Goal: Task Accomplishment & Management: Manage account settings

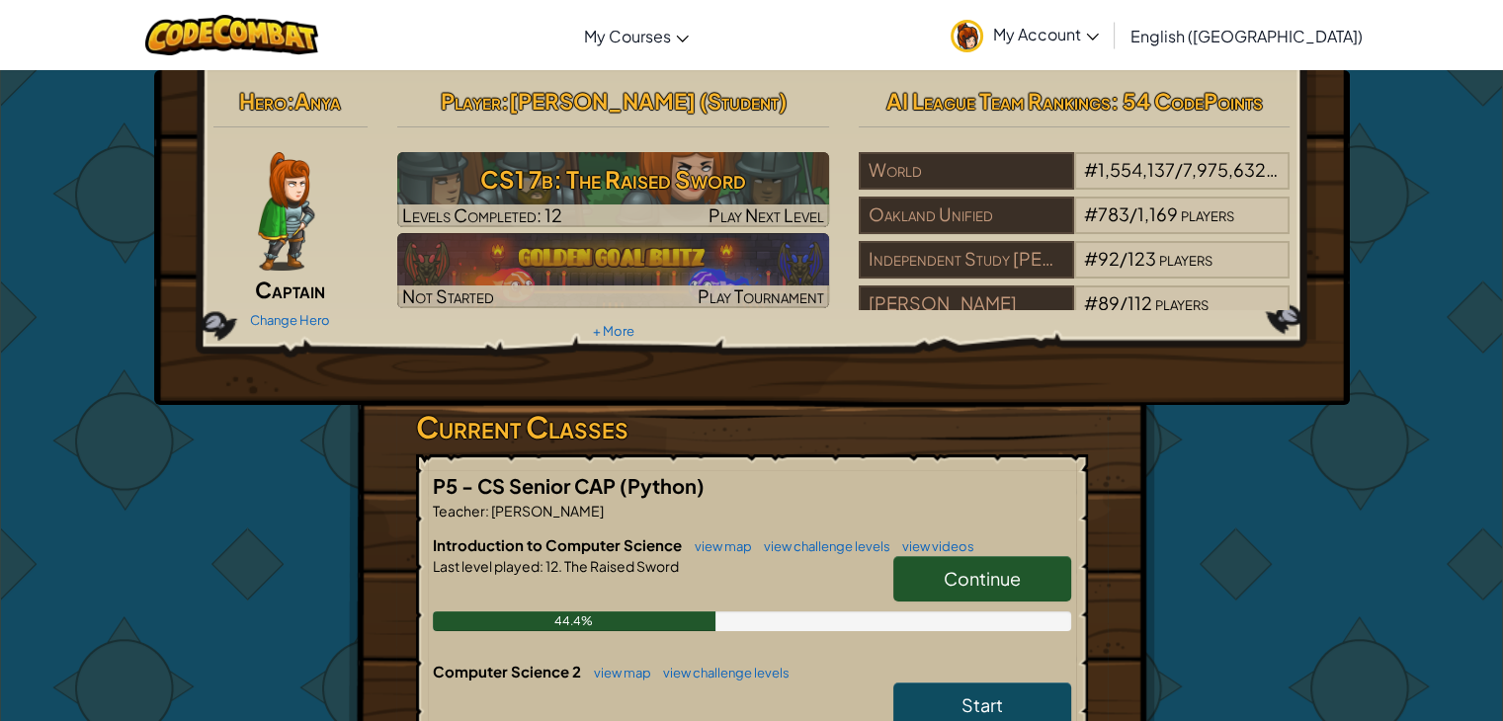
drag, startPoint x: 971, startPoint y: 562, endPoint x: 885, endPoint y: 438, distance: 151.3
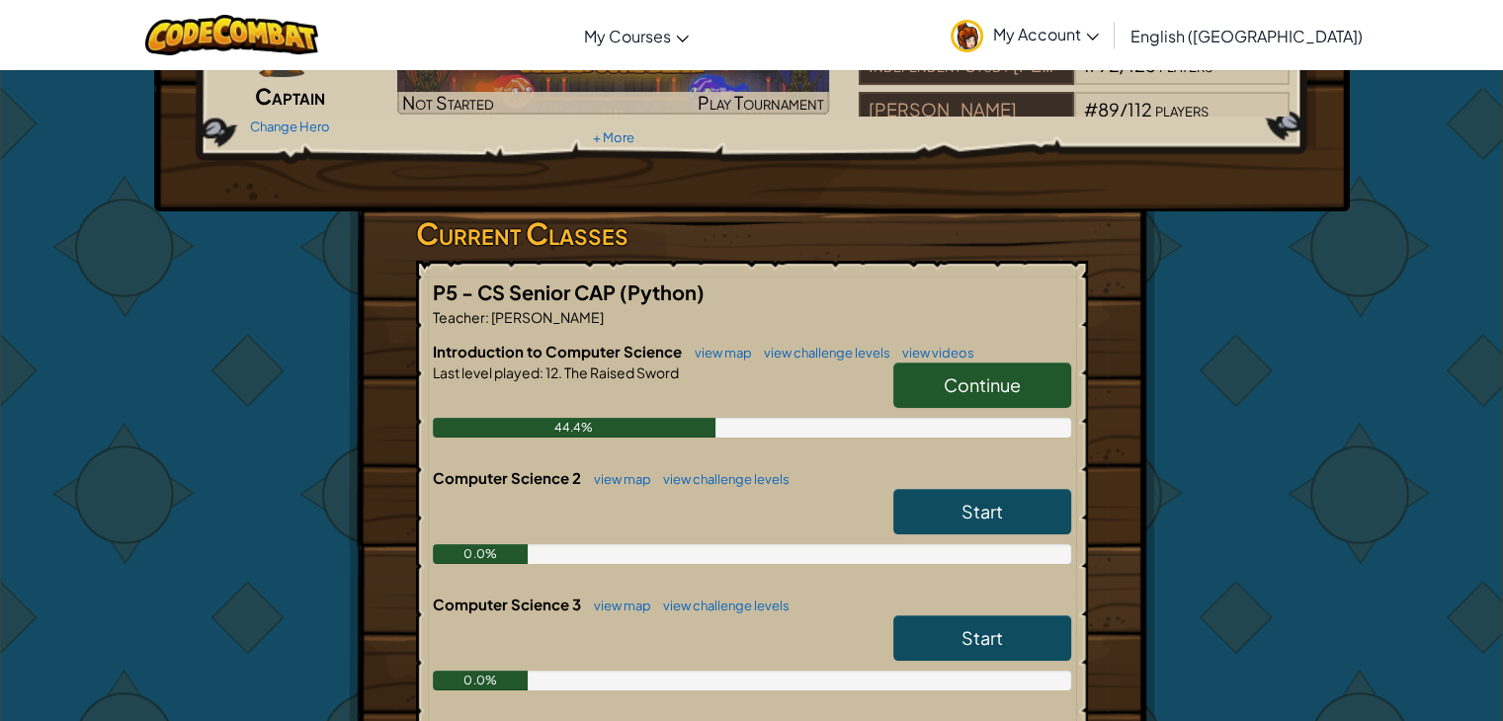
scroll to position [186, 0]
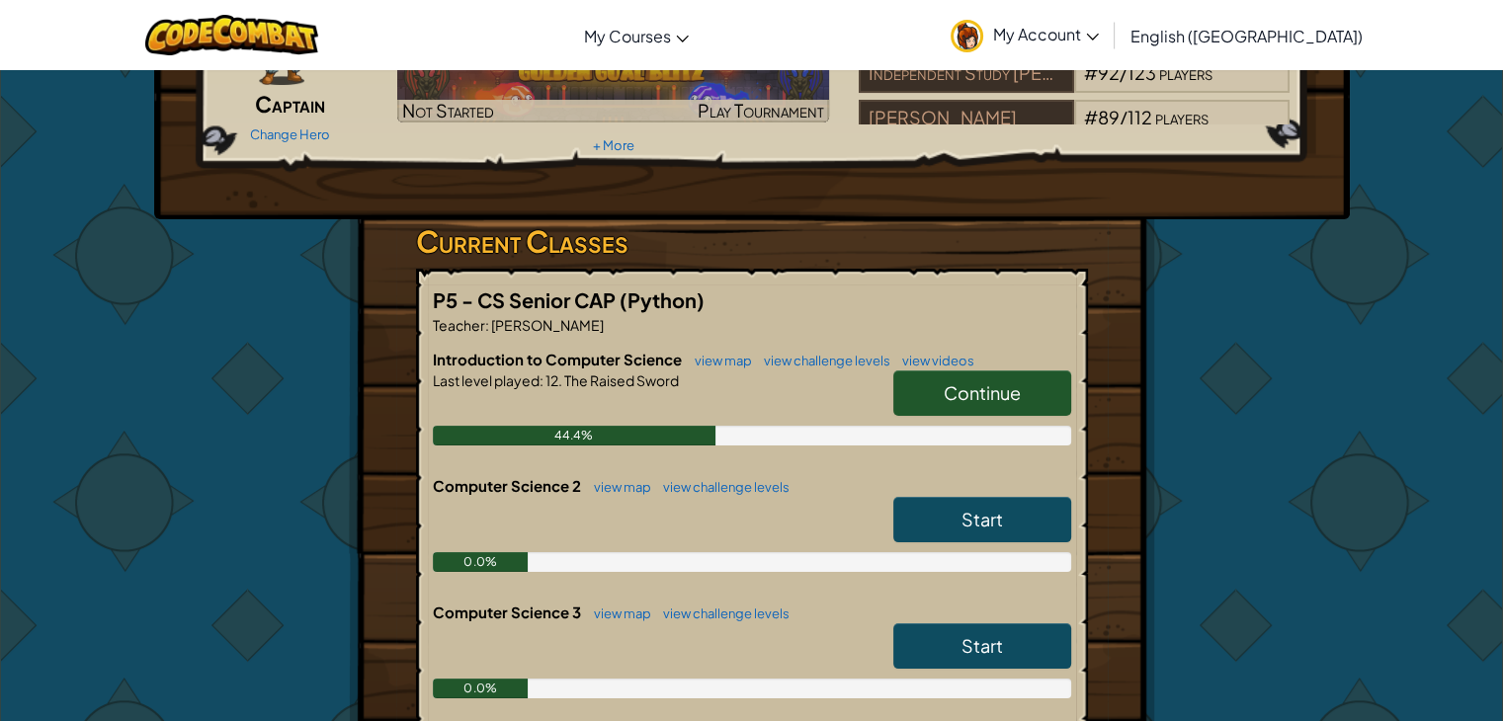
click at [944, 387] on span "Continue" at bounding box center [982, 392] width 77 height 23
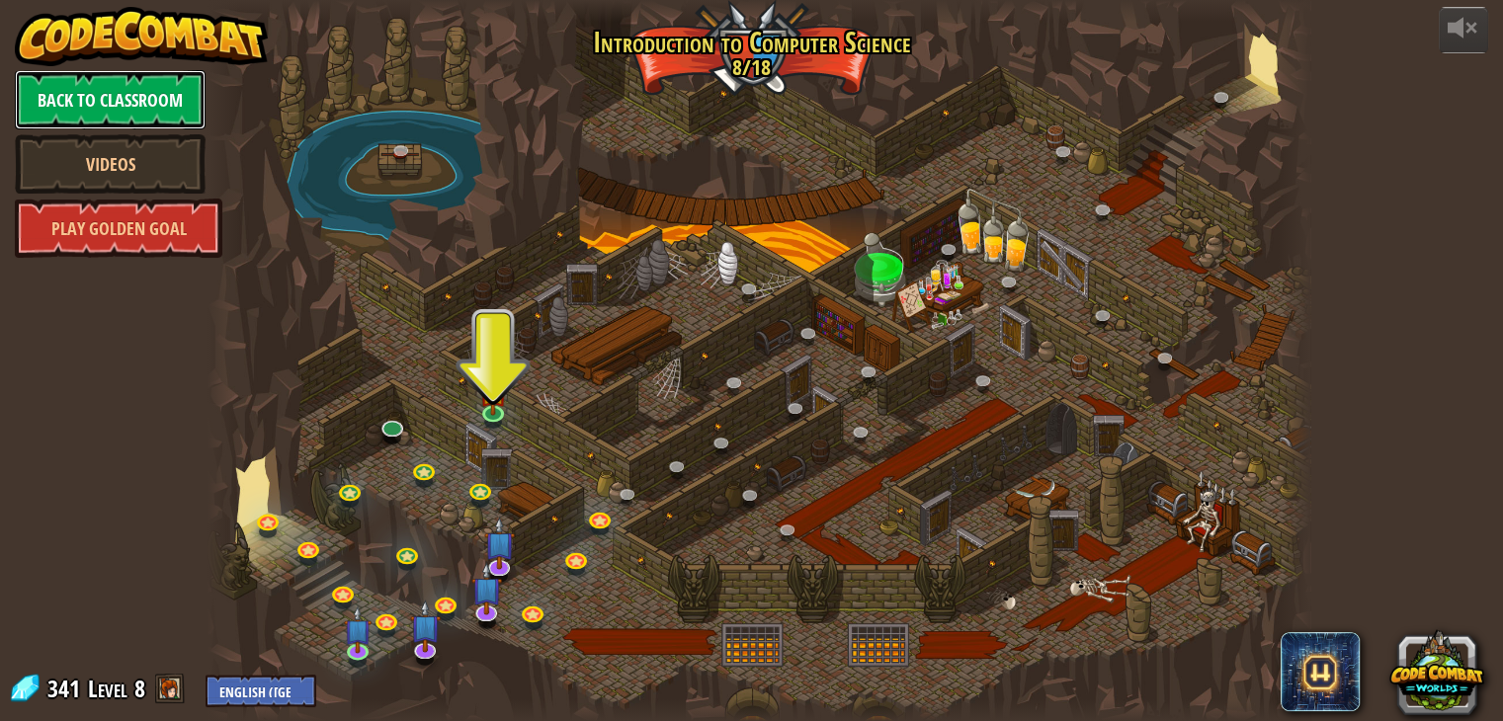
click at [128, 100] on link "Back to Classroom" at bounding box center [110, 99] width 191 height 59
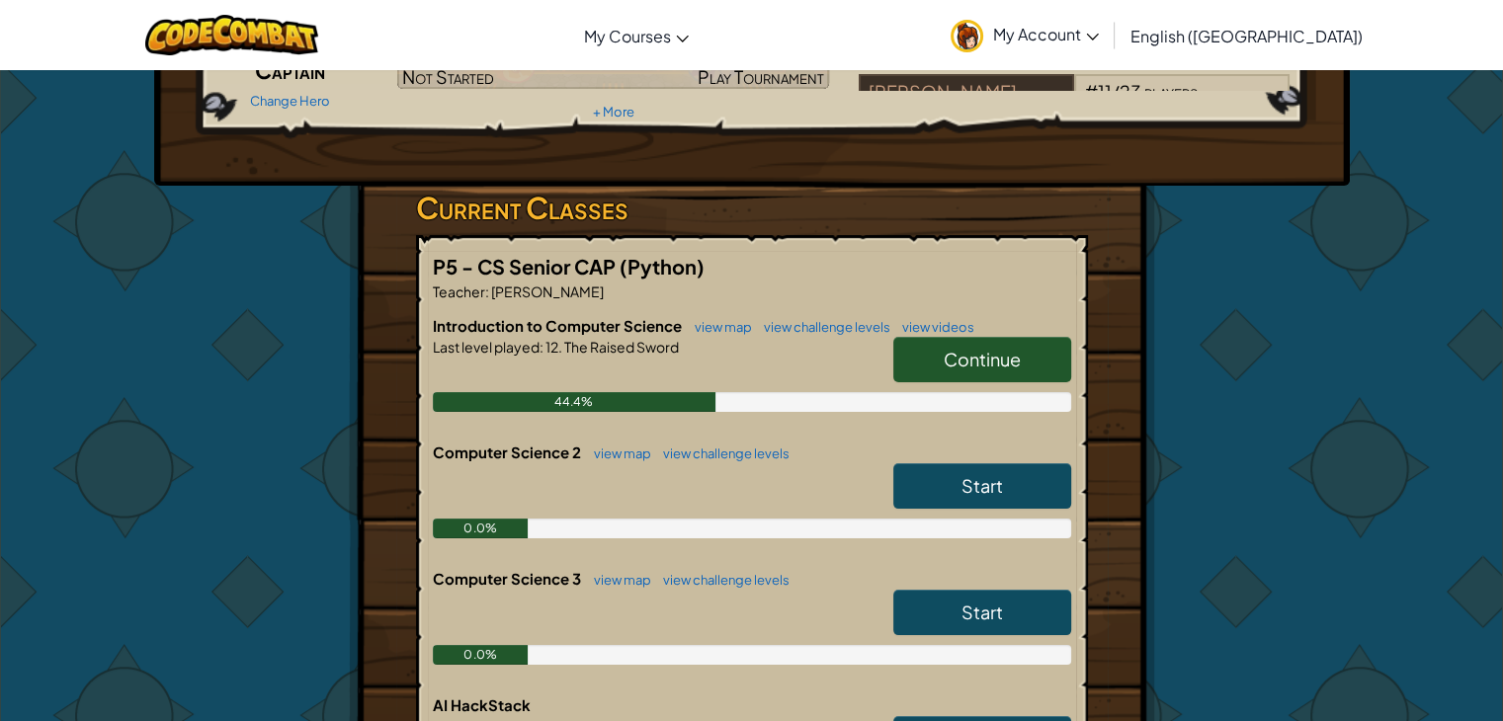
scroll to position [158, 0]
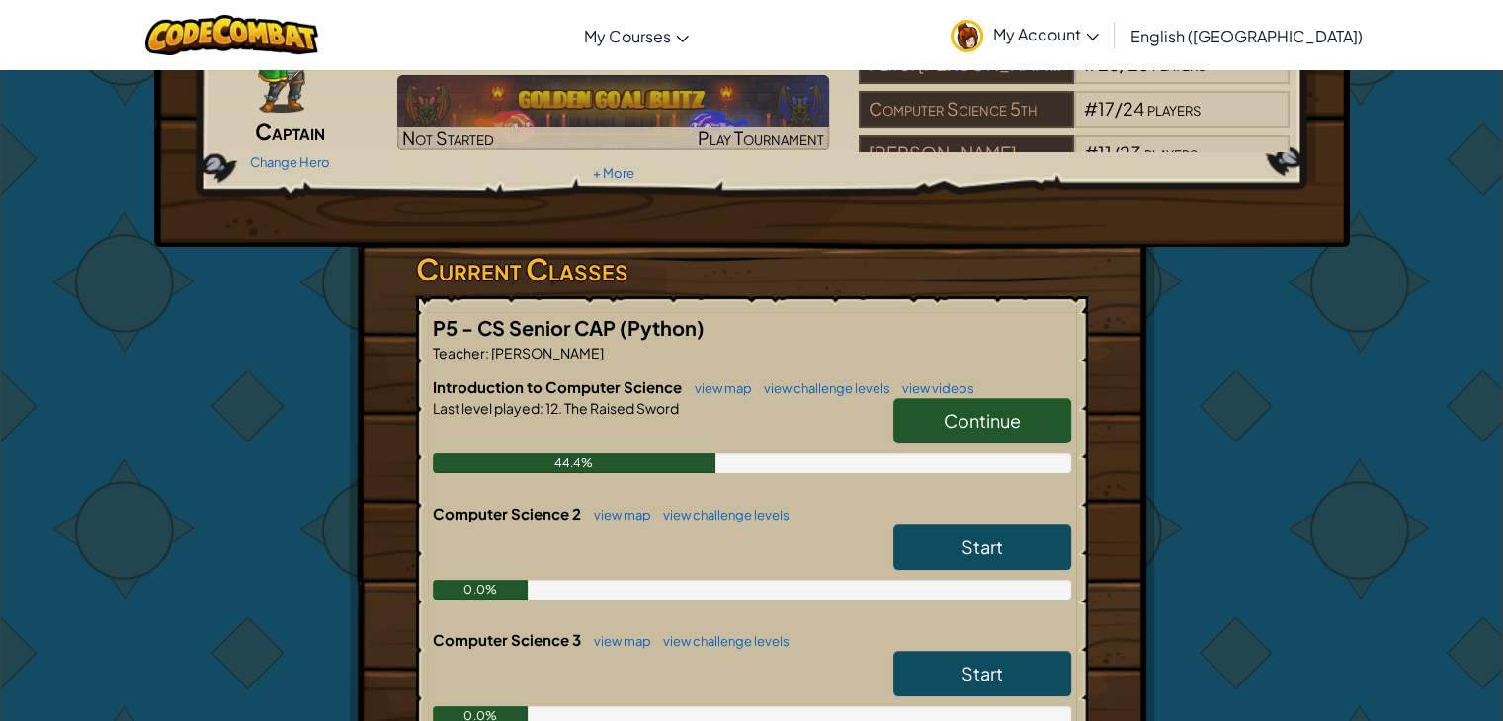
click at [637, 379] on span "Introduction to Computer Science" at bounding box center [559, 386] width 252 height 19
click at [549, 330] on span "P5 - CS Senior CAP" at bounding box center [526, 327] width 187 height 25
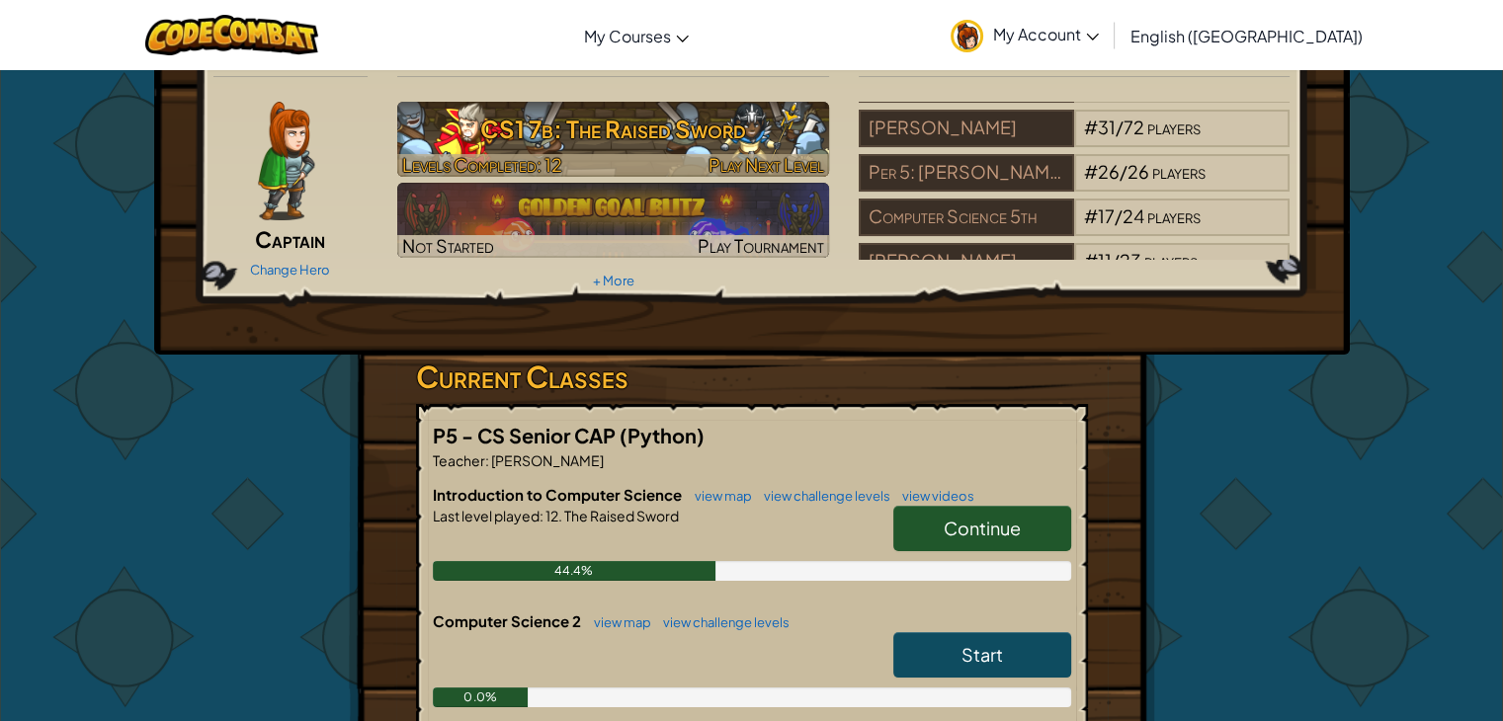
scroll to position [0, 0]
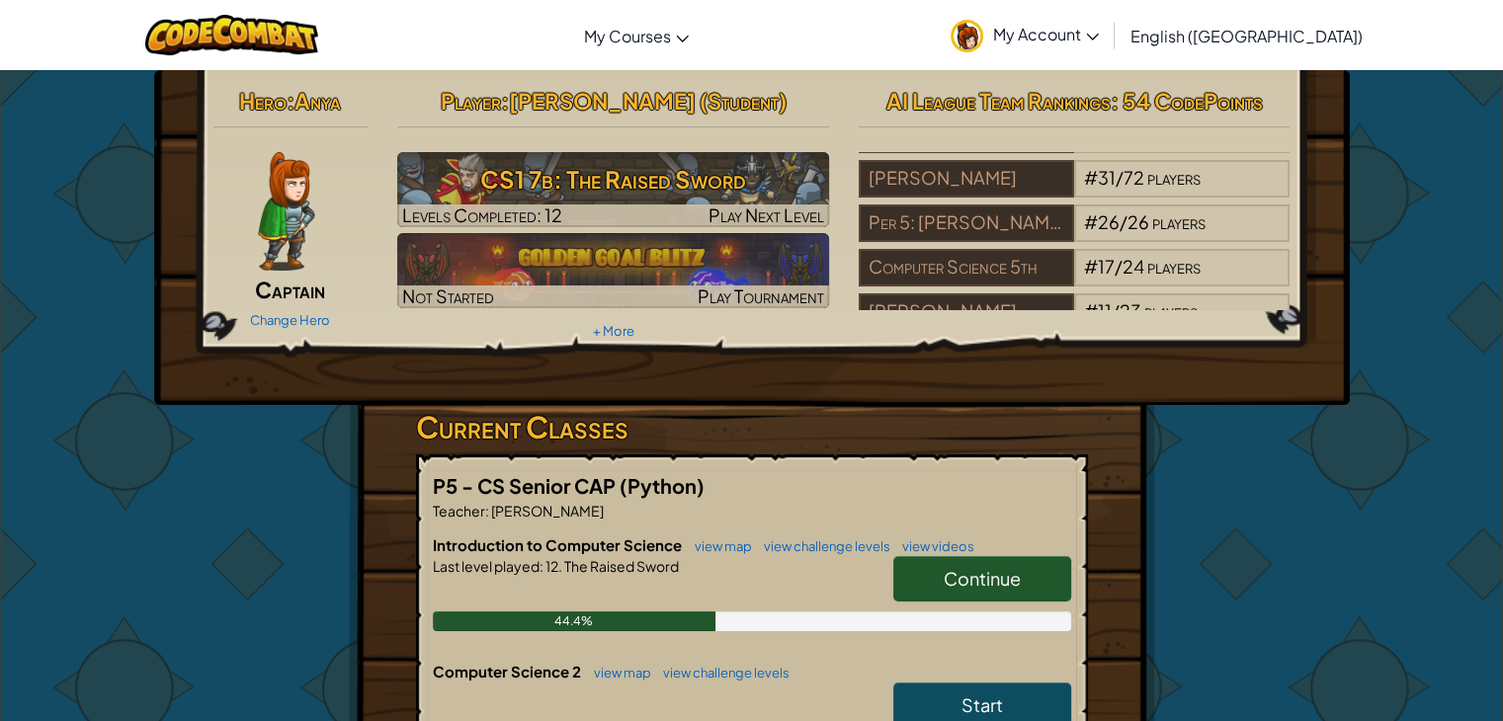
click at [1099, 42] on span "My Account" at bounding box center [1046, 34] width 106 height 21
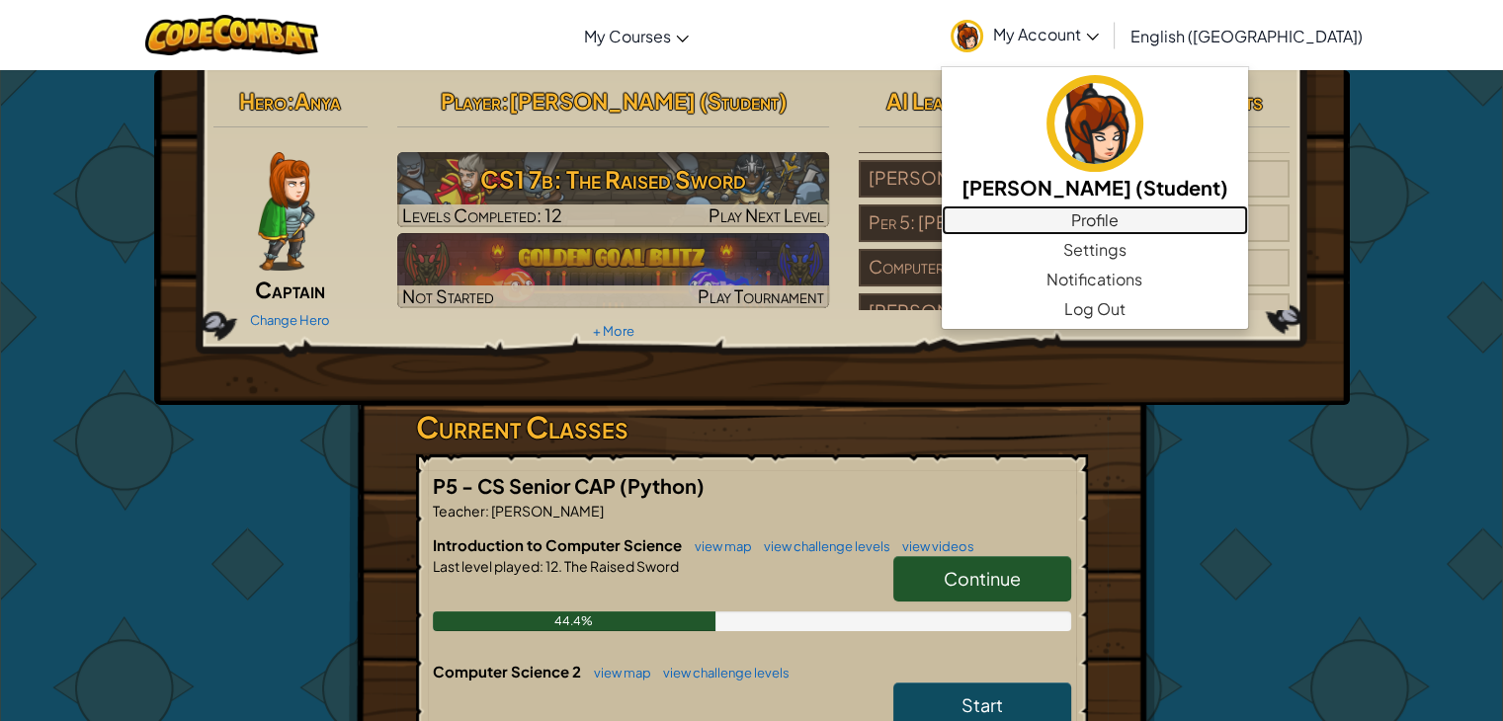
click at [1206, 221] on link "Profile" at bounding box center [1095, 221] width 306 height 30
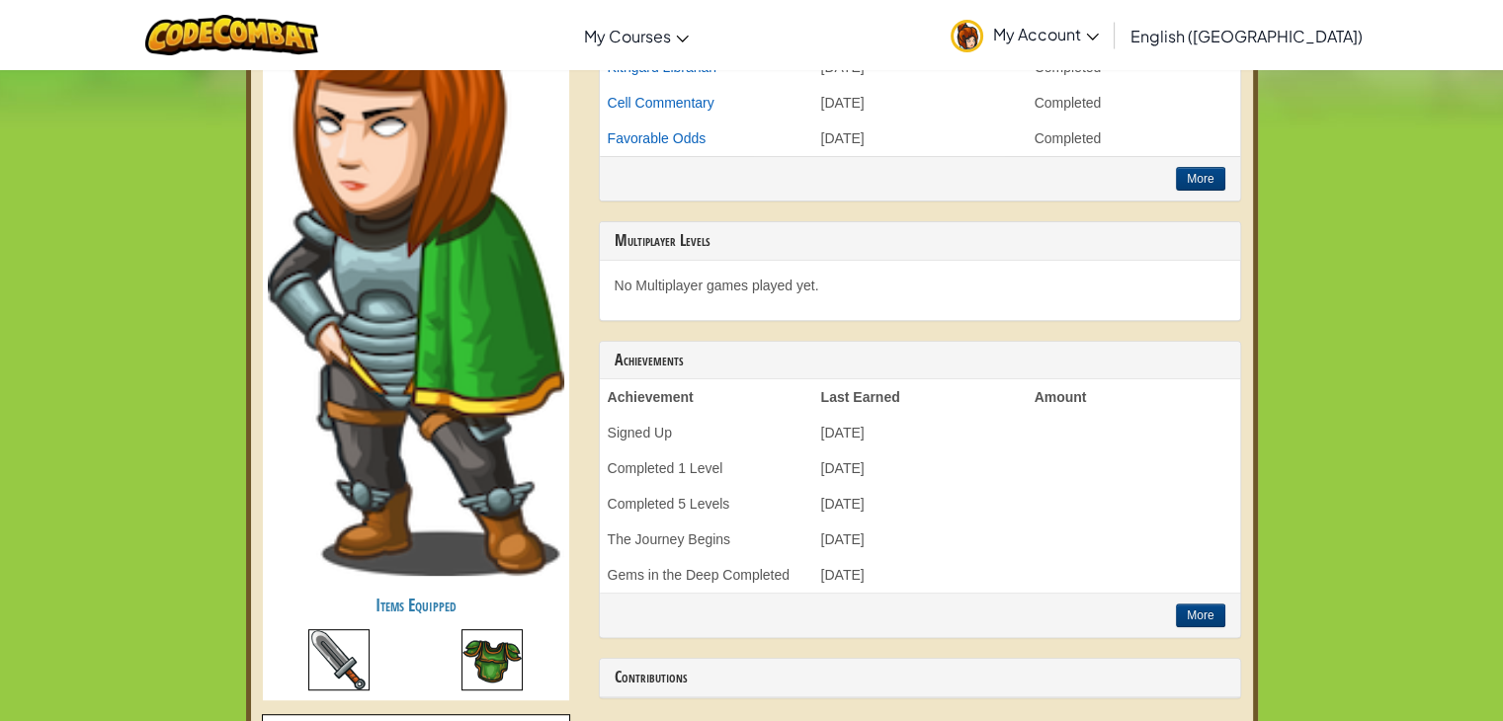
scroll to position [623, 0]
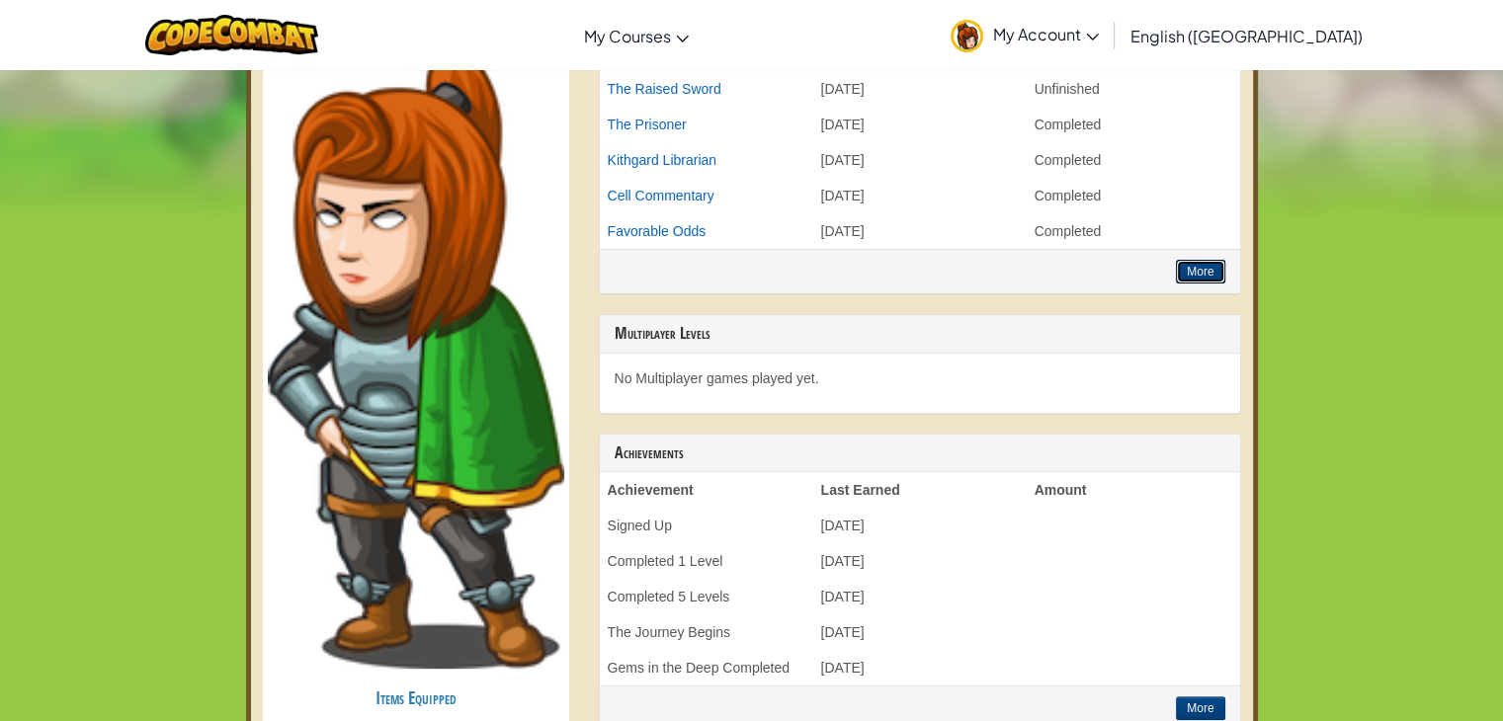
click at [1192, 276] on button "More" at bounding box center [1200, 272] width 48 height 24
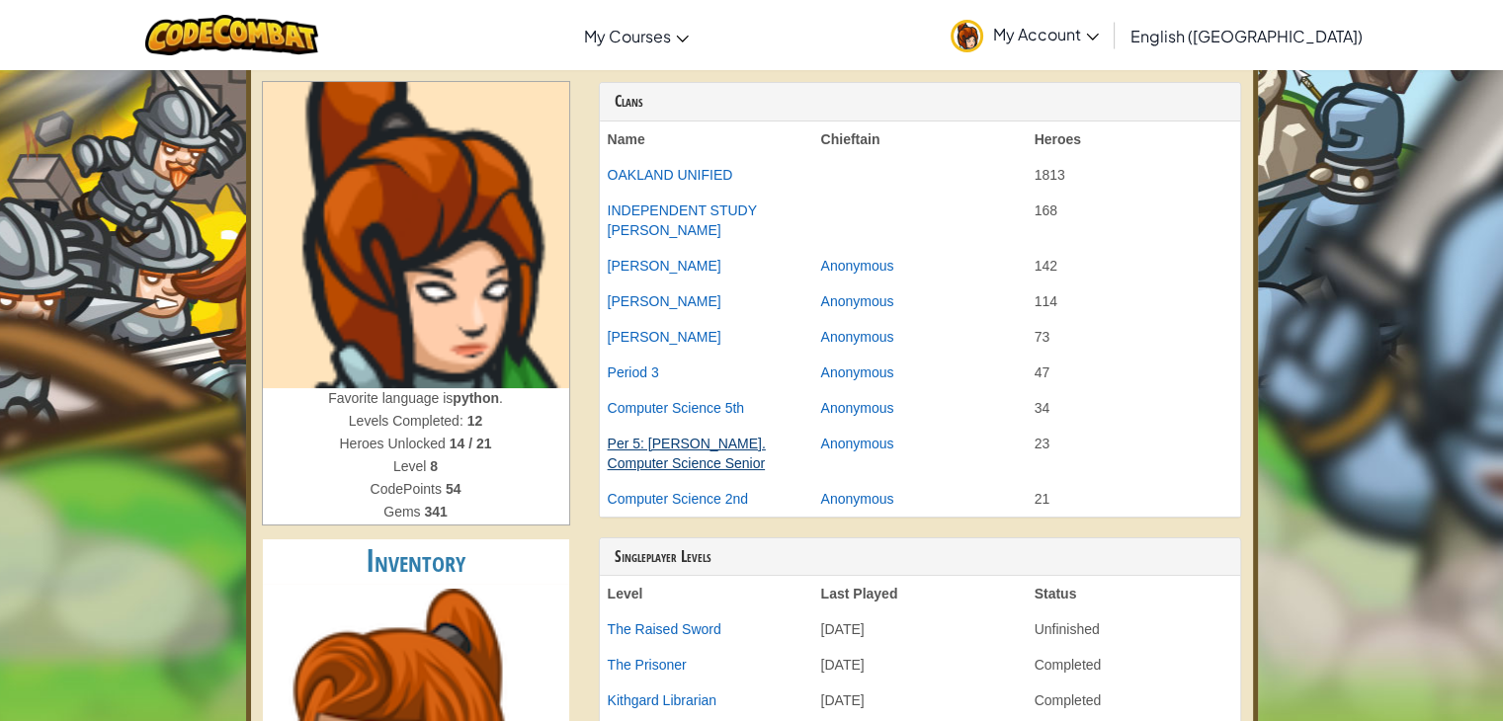
scroll to position [79, 0]
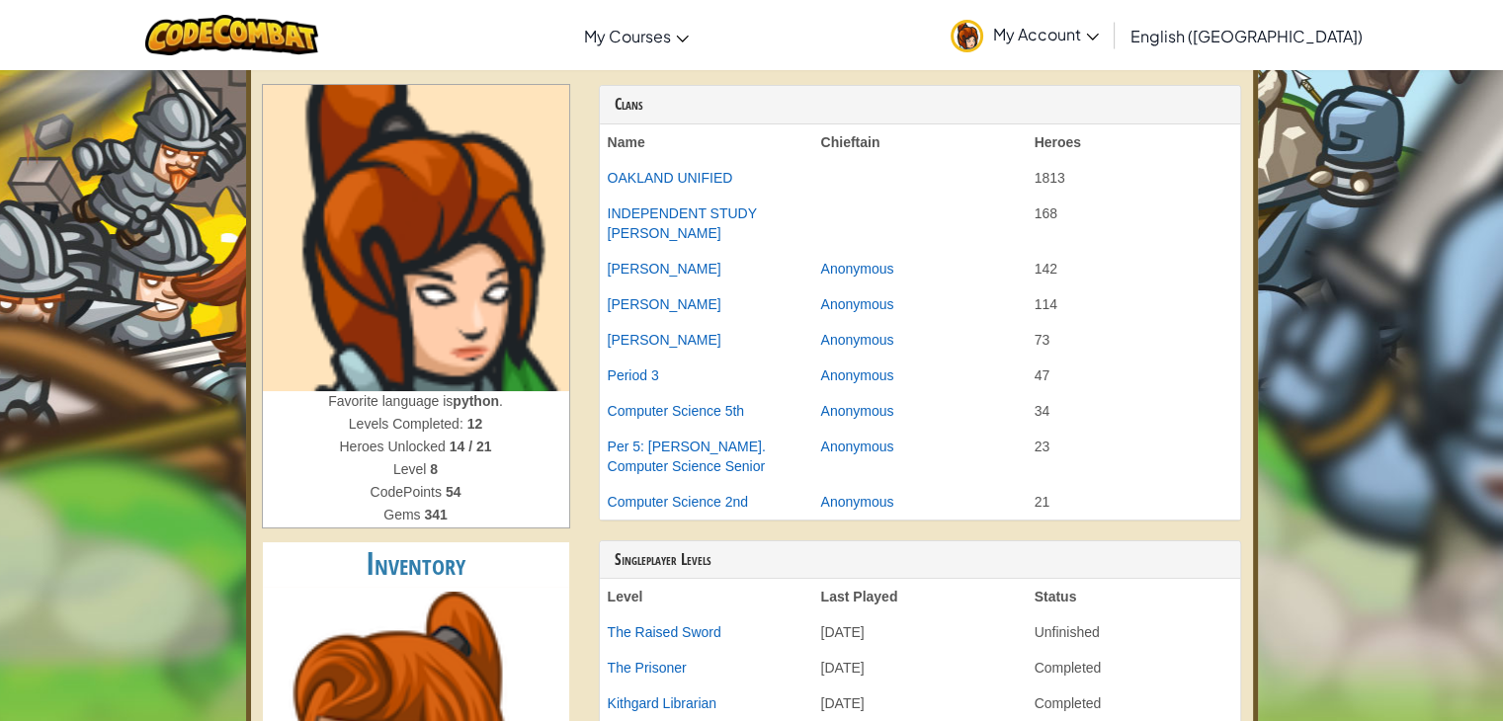
click at [742, 452] on td "Per 5: [PERSON_NAME]. Computer Science Senior" at bounding box center [706, 456] width 213 height 55
click at [766, 442] on link "Per 5: [PERSON_NAME]. Computer Science Senior" at bounding box center [687, 457] width 158 height 36
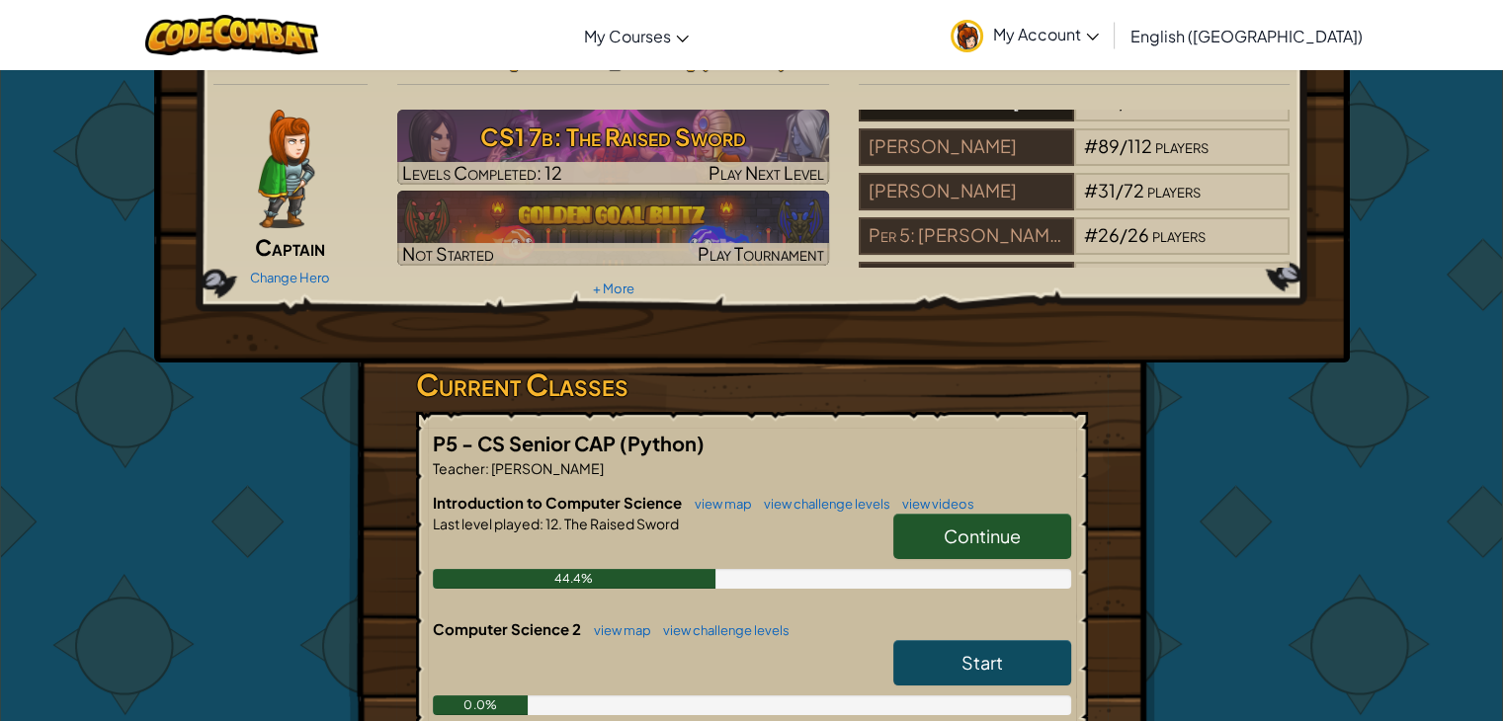
scroll to position [115, 0]
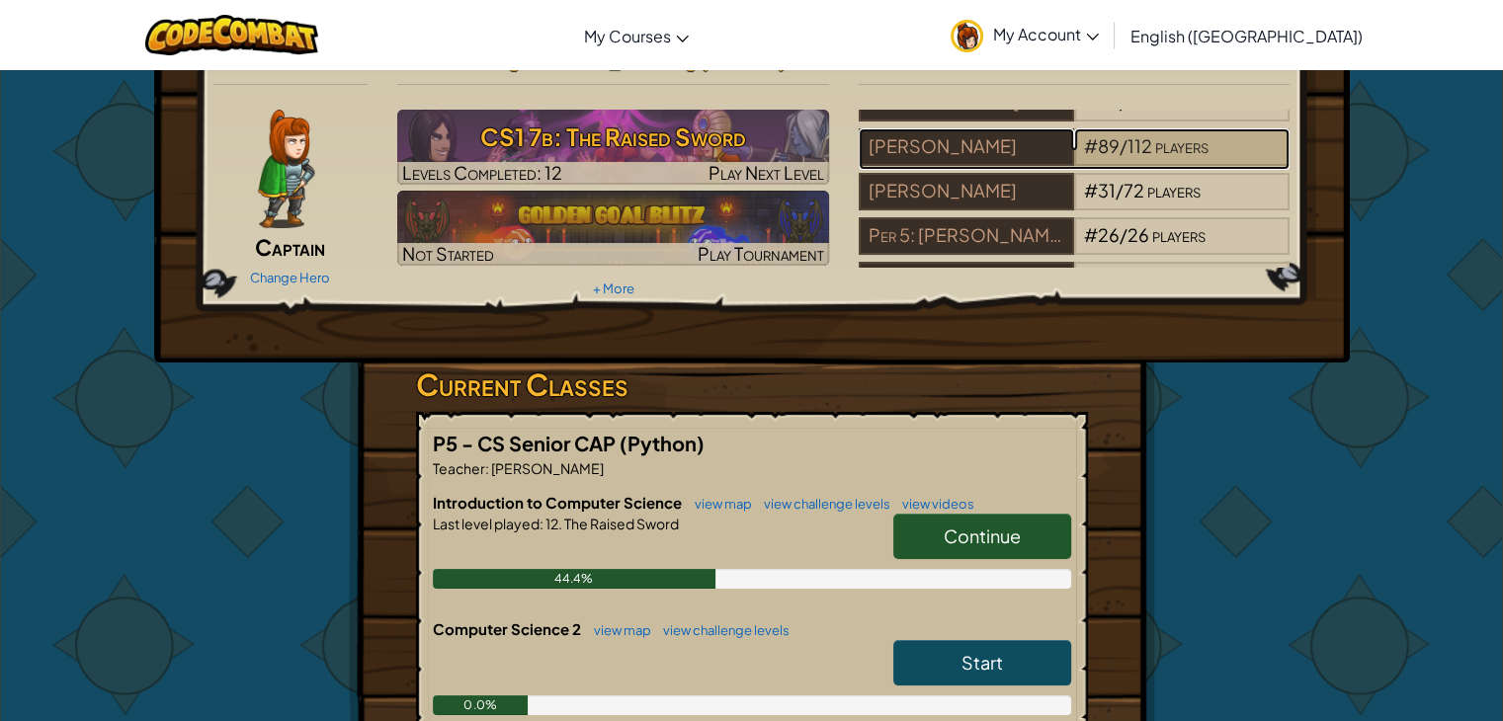
click at [1155, 144] on span "players" at bounding box center [1181, 145] width 53 height 23
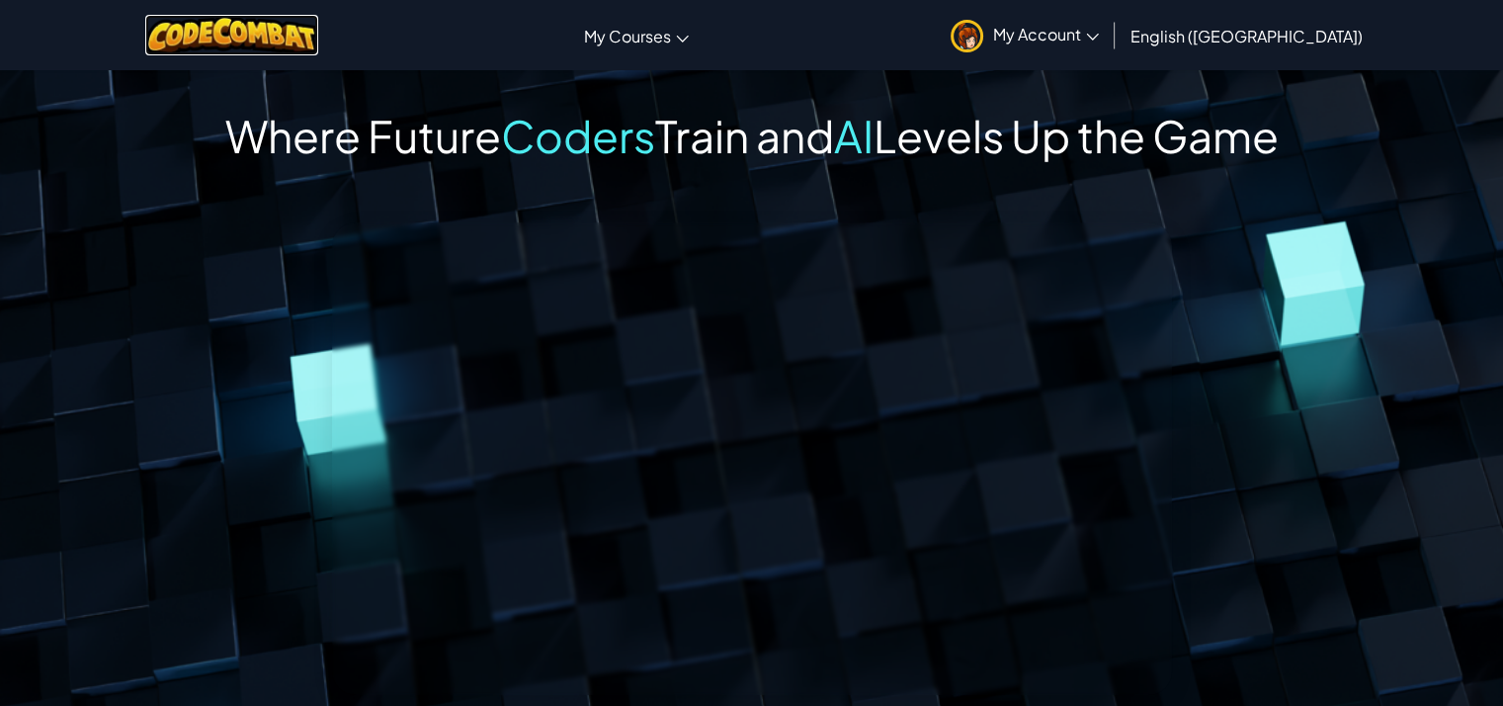
click at [294, 36] on img at bounding box center [231, 35] width 173 height 41
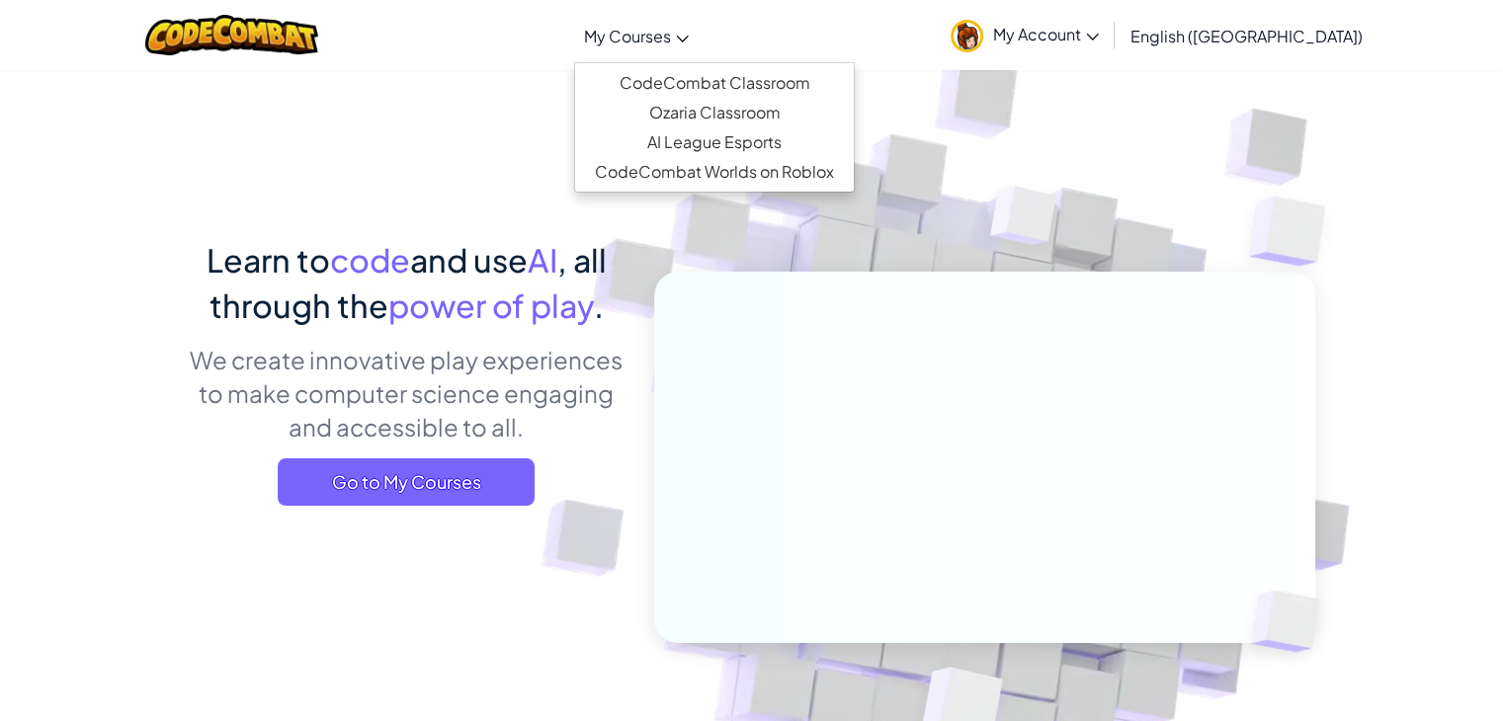
click at [671, 41] on span "My Courses" at bounding box center [627, 36] width 87 height 21
click at [759, 76] on link "CodeCombat Classroom" at bounding box center [714, 83] width 279 height 30
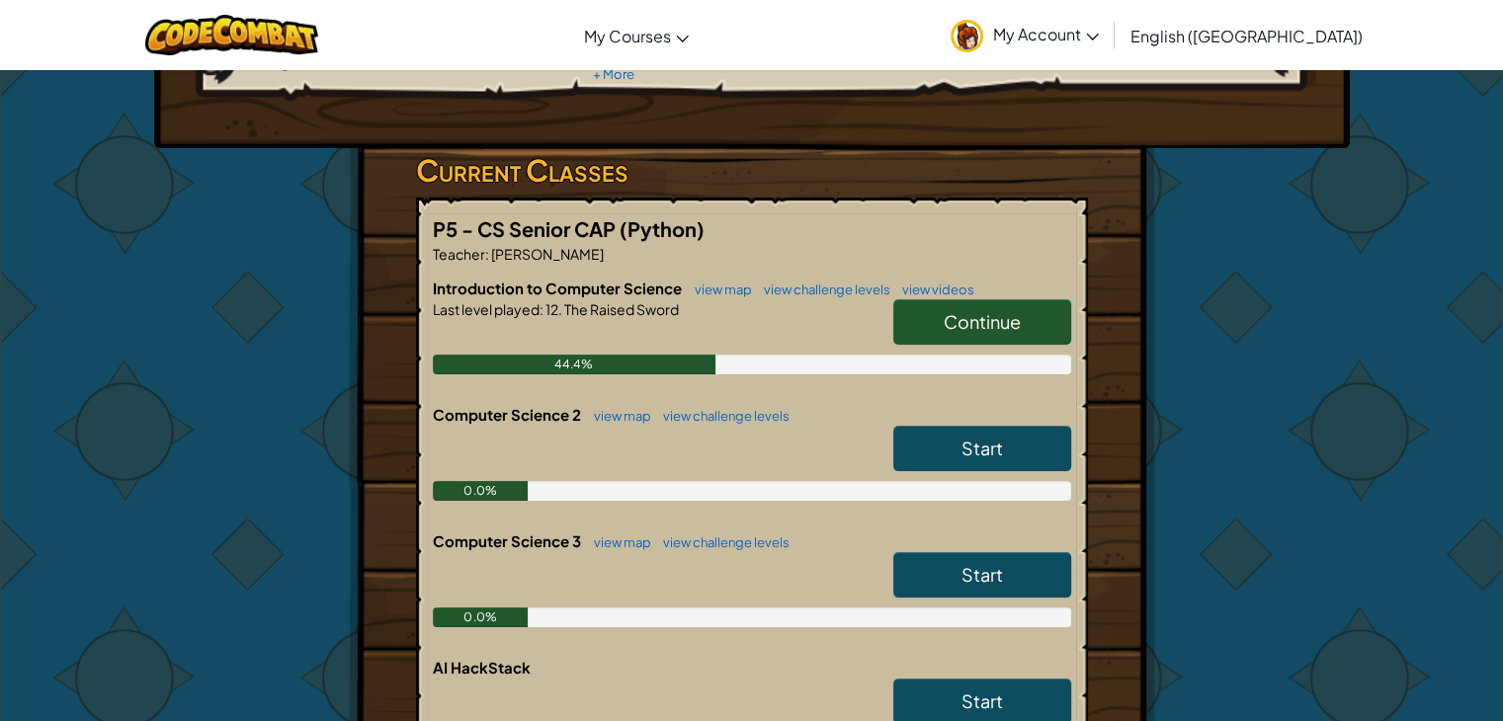
scroll to position [340, 0]
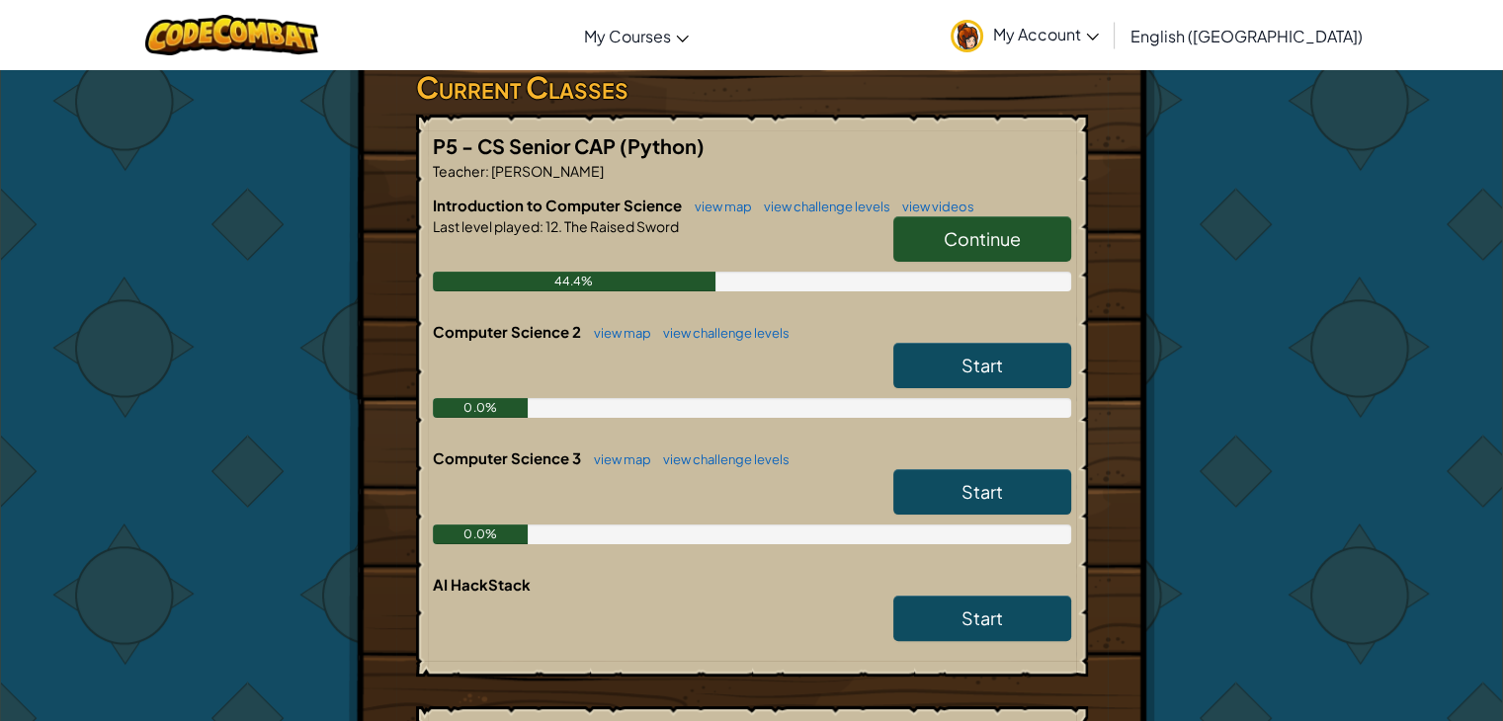
click at [1037, 254] on link "Continue" at bounding box center [982, 238] width 178 height 45
